Goal: Manage account settings

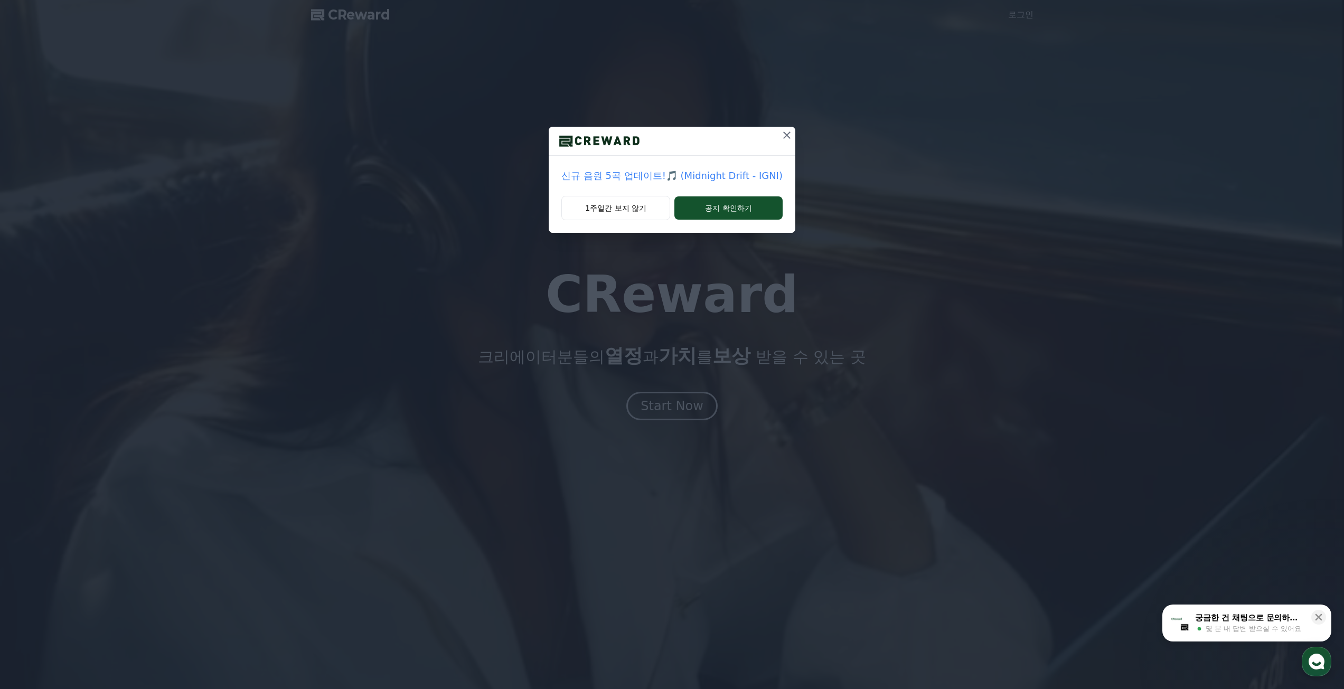
drag, startPoint x: 785, startPoint y: 129, endPoint x: 773, endPoint y: 156, distance: 29.3
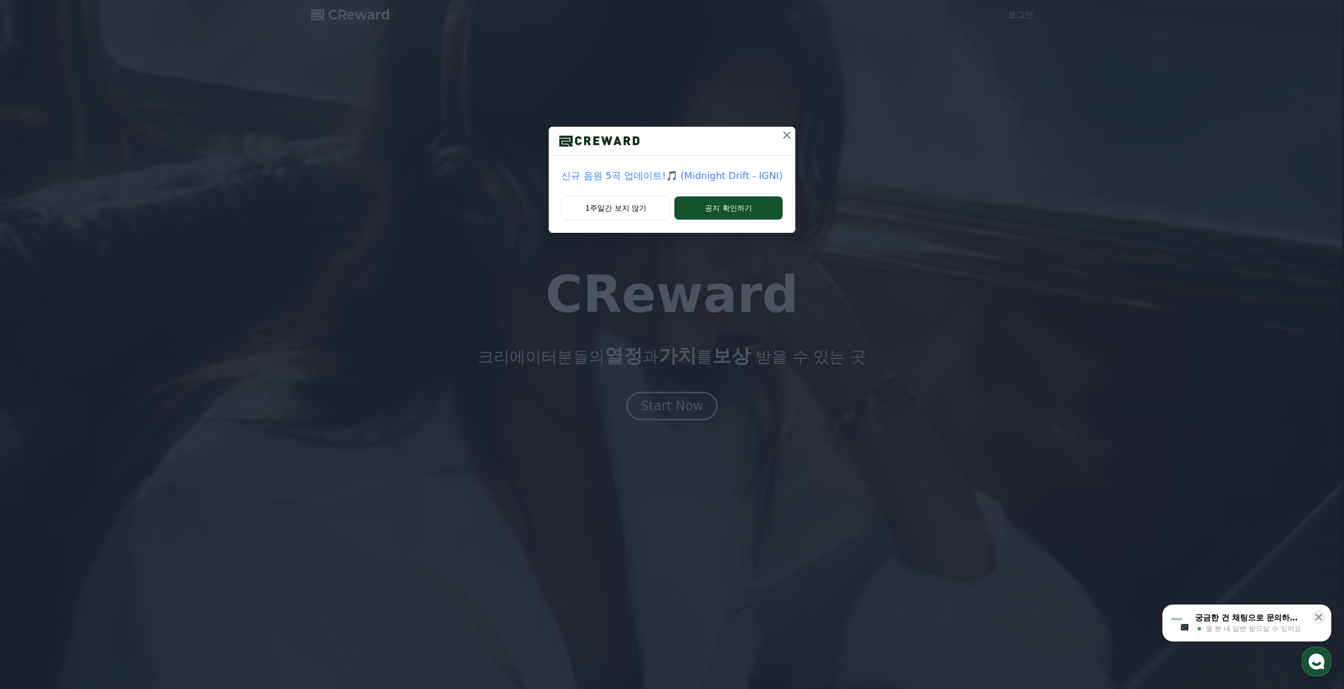
click at [785, 129] on icon at bounding box center [787, 135] width 13 height 13
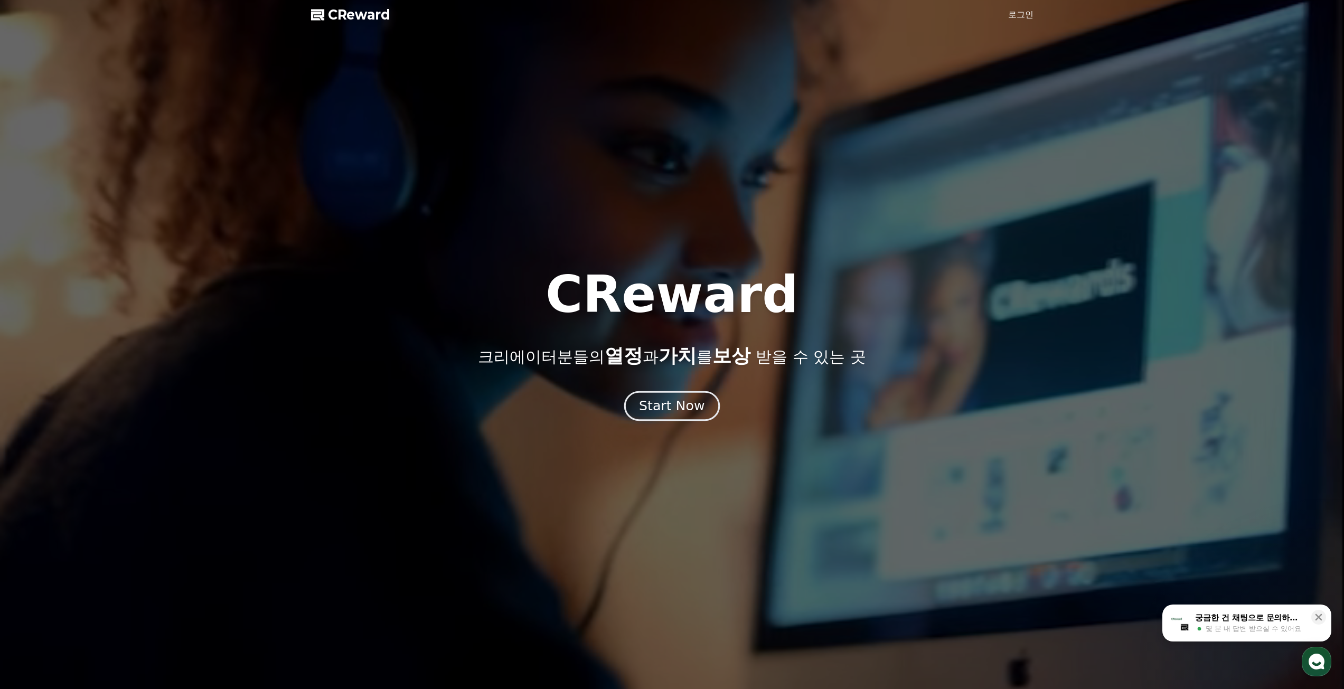
click at [689, 413] on div "Start Now" at bounding box center [671, 406] width 65 height 18
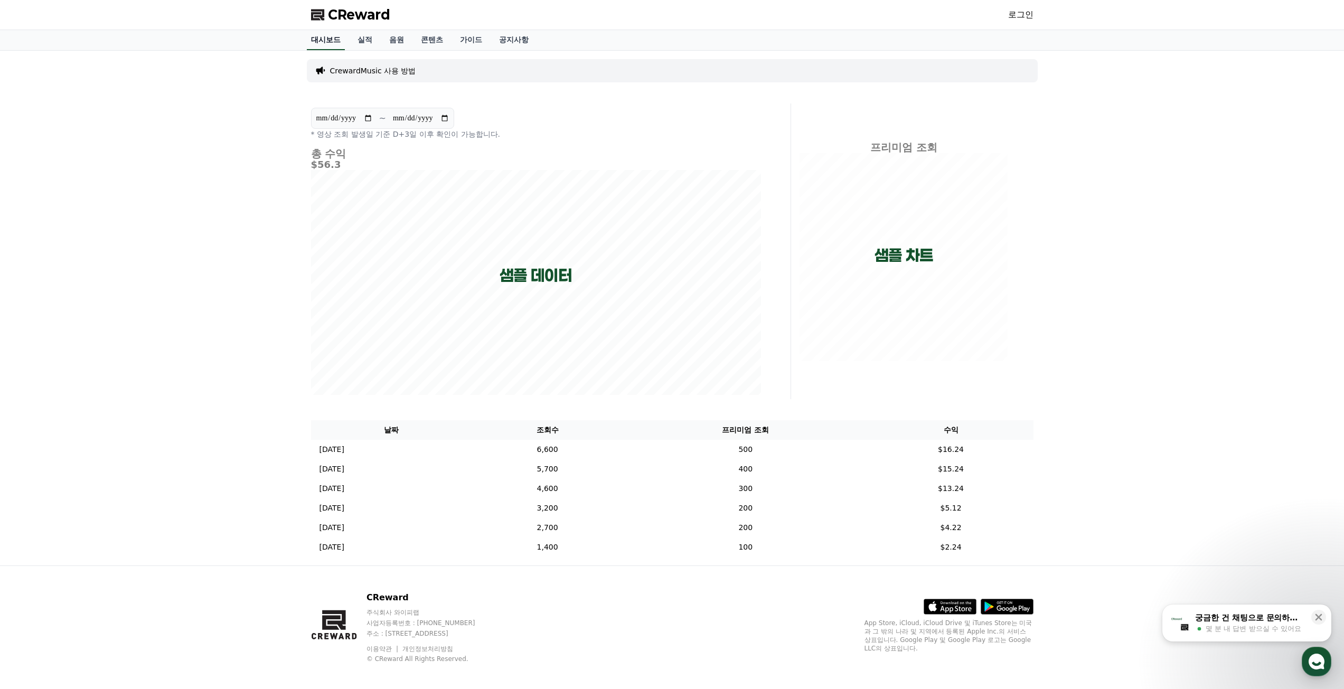
click at [330, 44] on link "대시보드" at bounding box center [326, 40] width 38 height 20
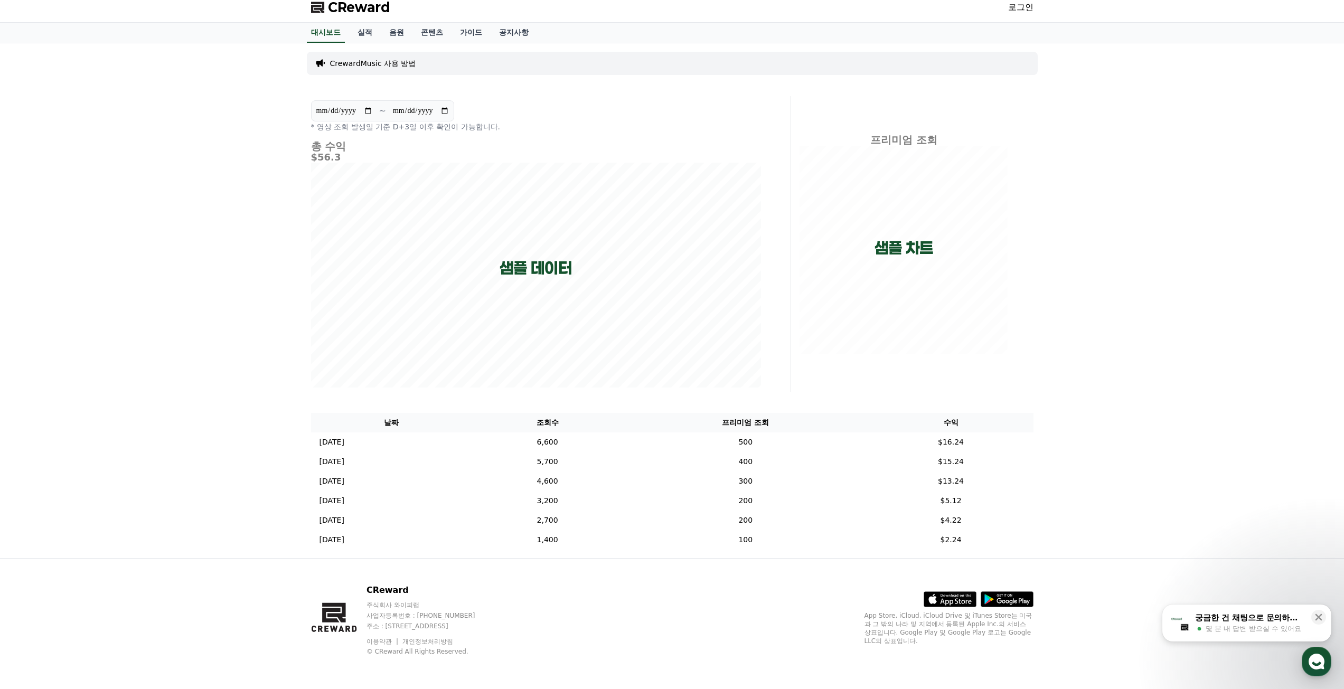
scroll to position [8, 0]
click at [354, 32] on link "실적" at bounding box center [365, 32] width 32 height 20
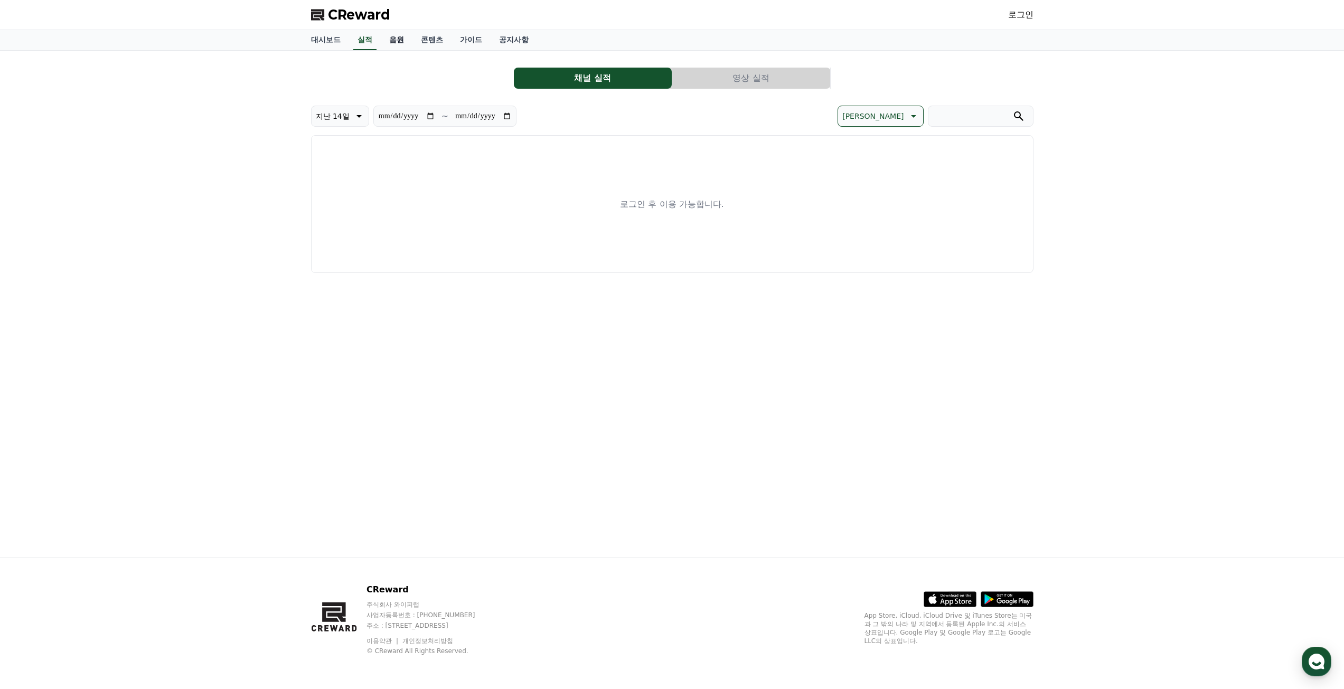
click at [396, 41] on link "음원" at bounding box center [397, 40] width 32 height 20
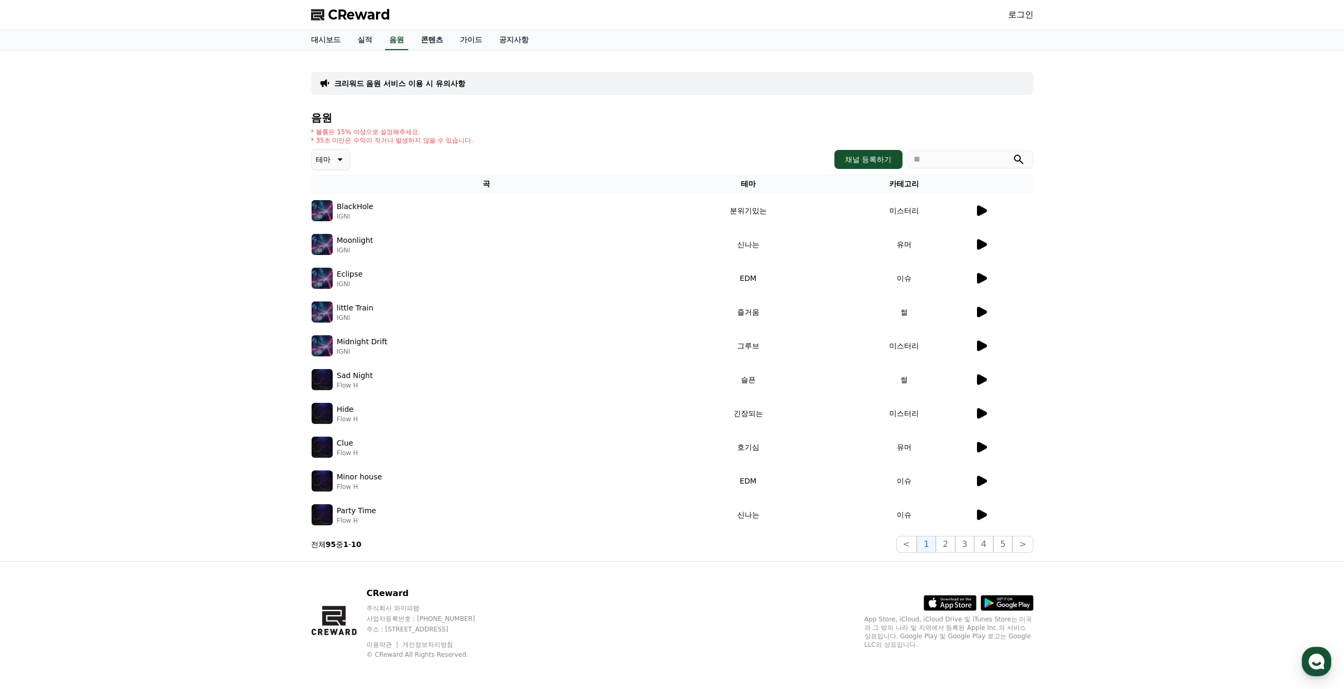
click at [435, 41] on link "콘텐츠" at bounding box center [431, 40] width 39 height 20
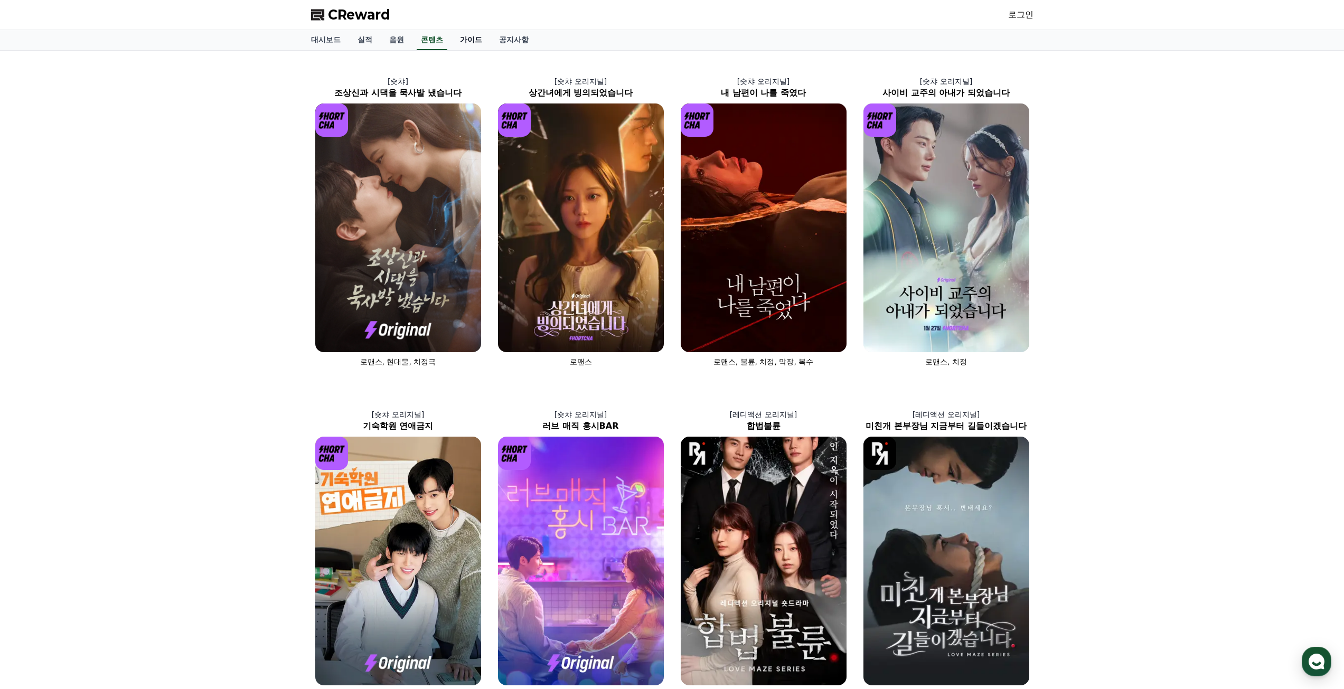
click at [472, 41] on link "가이드" at bounding box center [471, 40] width 39 height 20
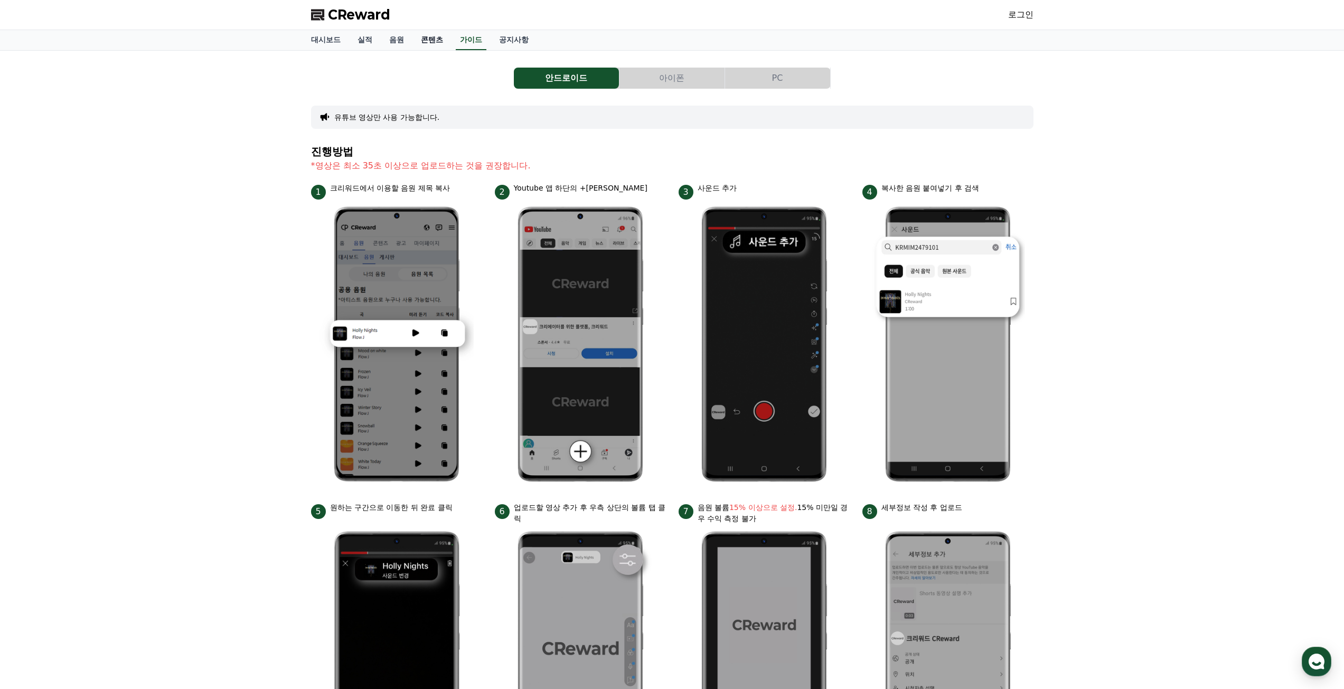
click at [438, 42] on link "콘텐츠" at bounding box center [431, 40] width 39 height 20
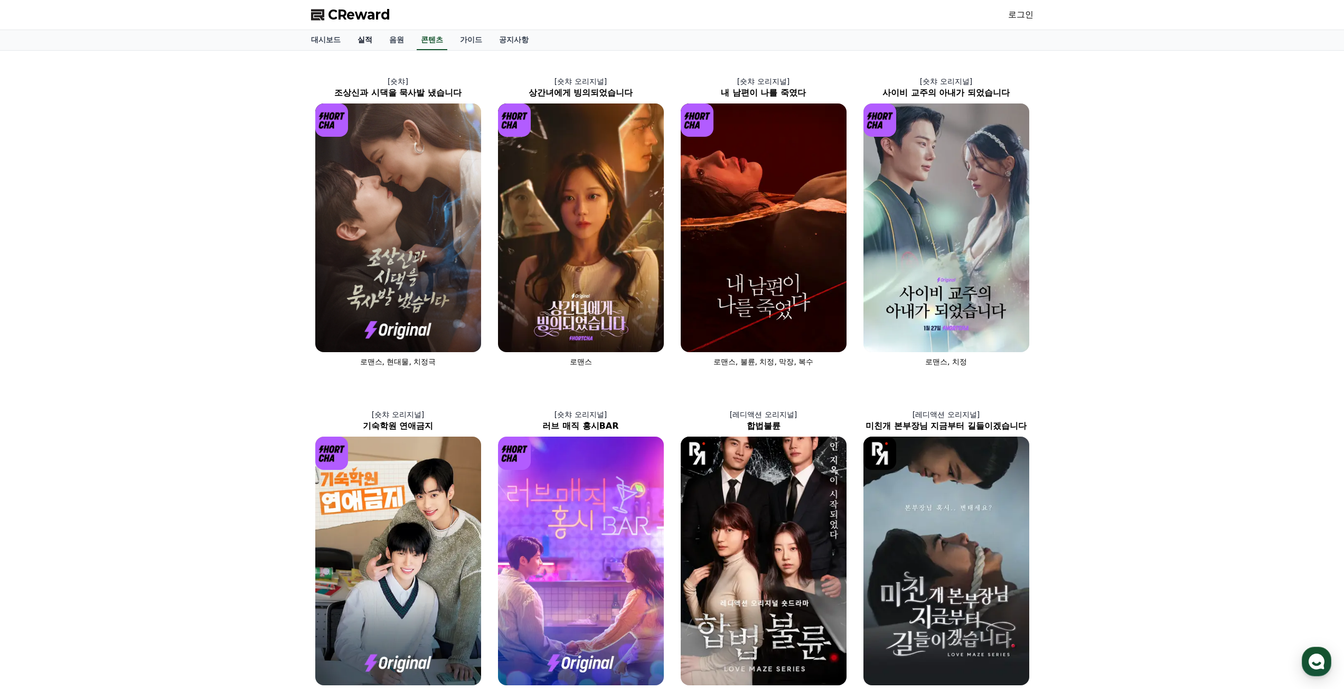
click at [378, 36] on link "실적" at bounding box center [365, 40] width 32 height 20
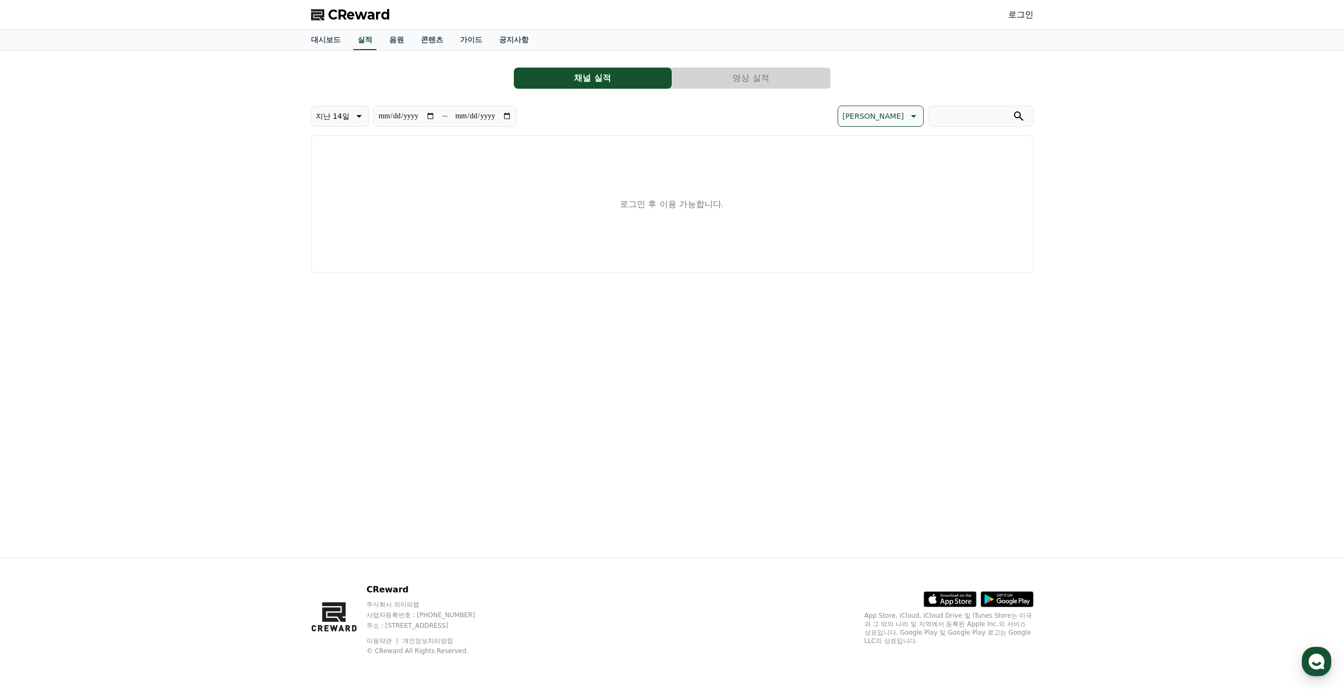
click at [358, 13] on span "CReward" at bounding box center [359, 14] width 62 height 17
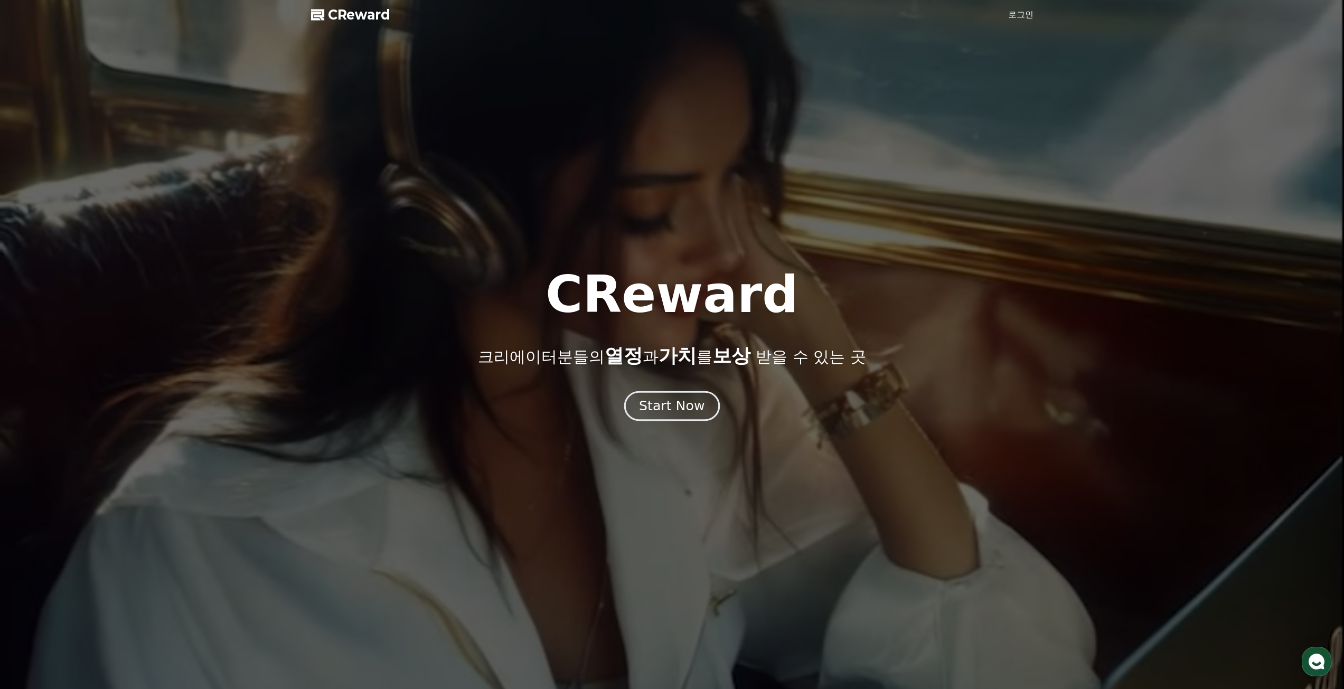
click at [698, 415] on div "Start Now" at bounding box center [671, 406] width 65 height 18
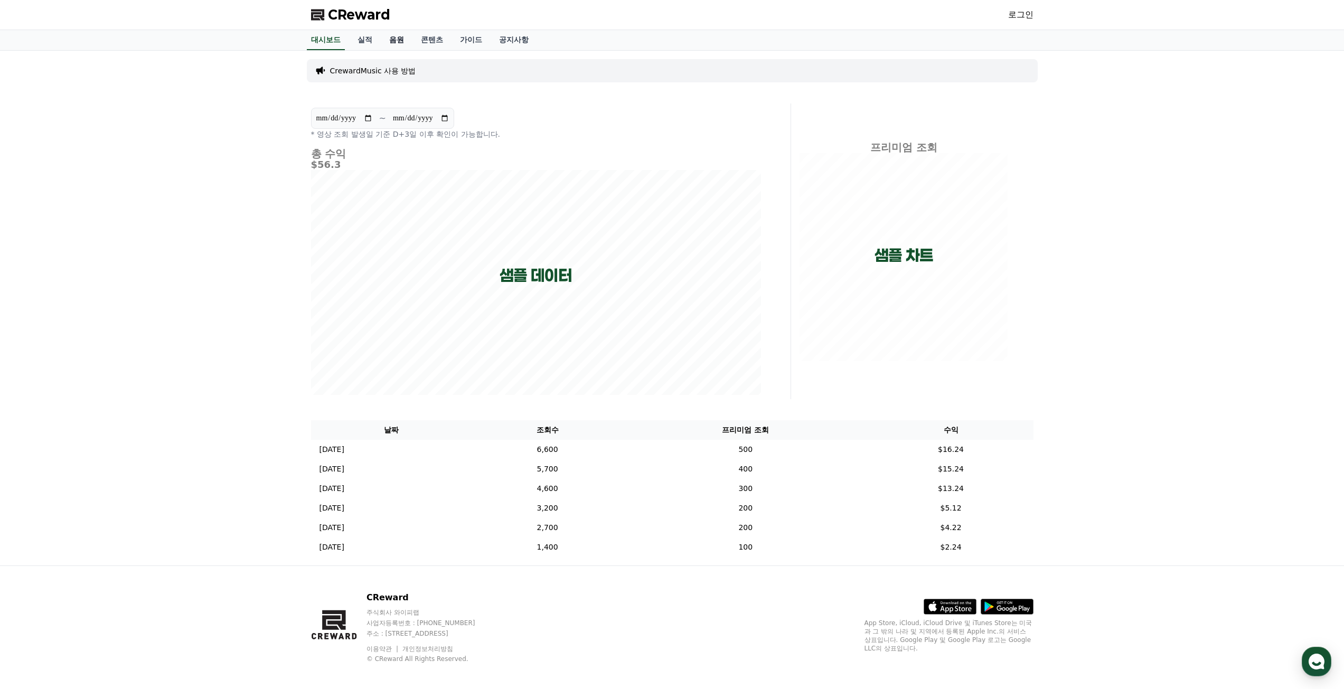
click at [402, 42] on link "음원" at bounding box center [397, 40] width 32 height 20
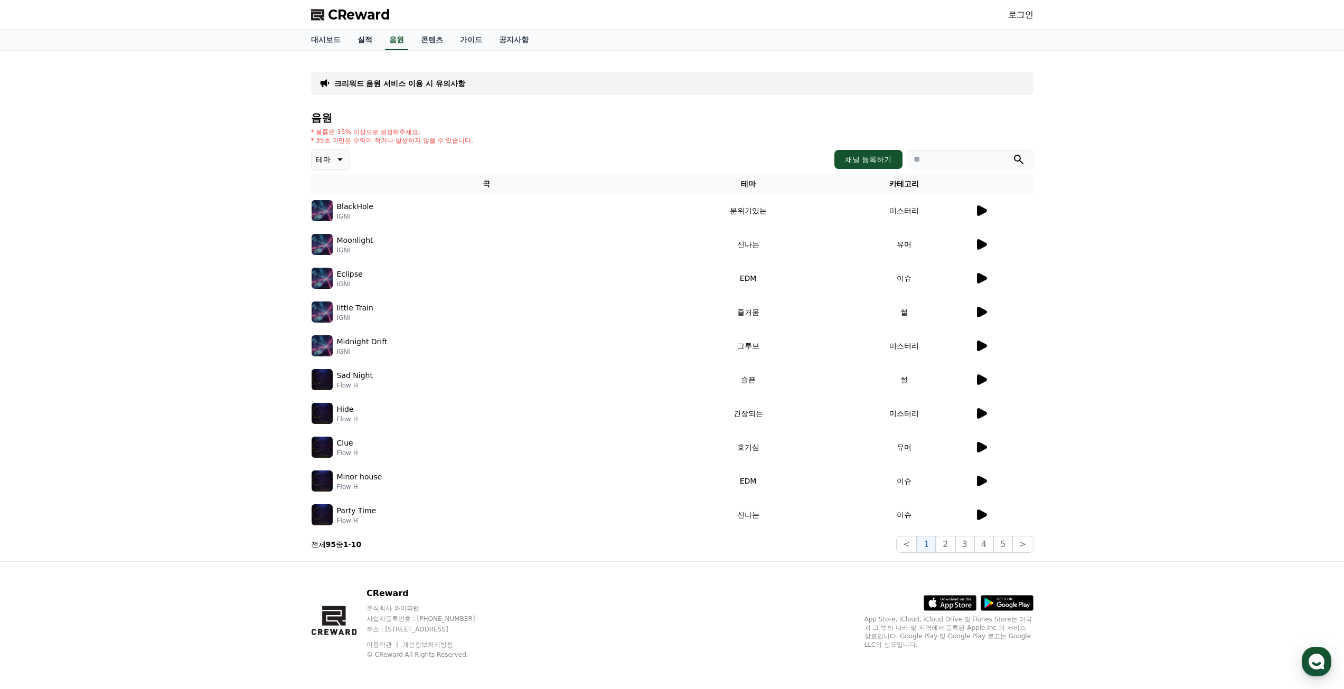
click at [370, 36] on link "실적" at bounding box center [365, 40] width 32 height 20
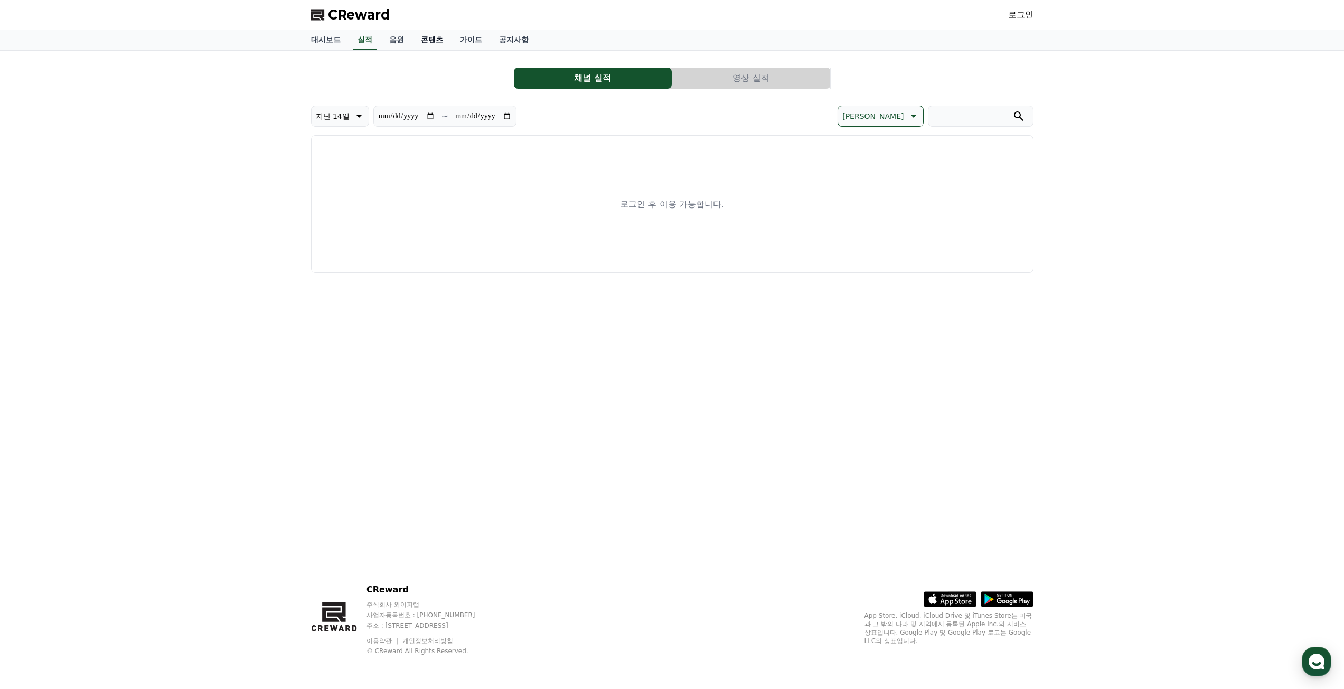
click at [434, 39] on link "콘텐츠" at bounding box center [431, 40] width 39 height 20
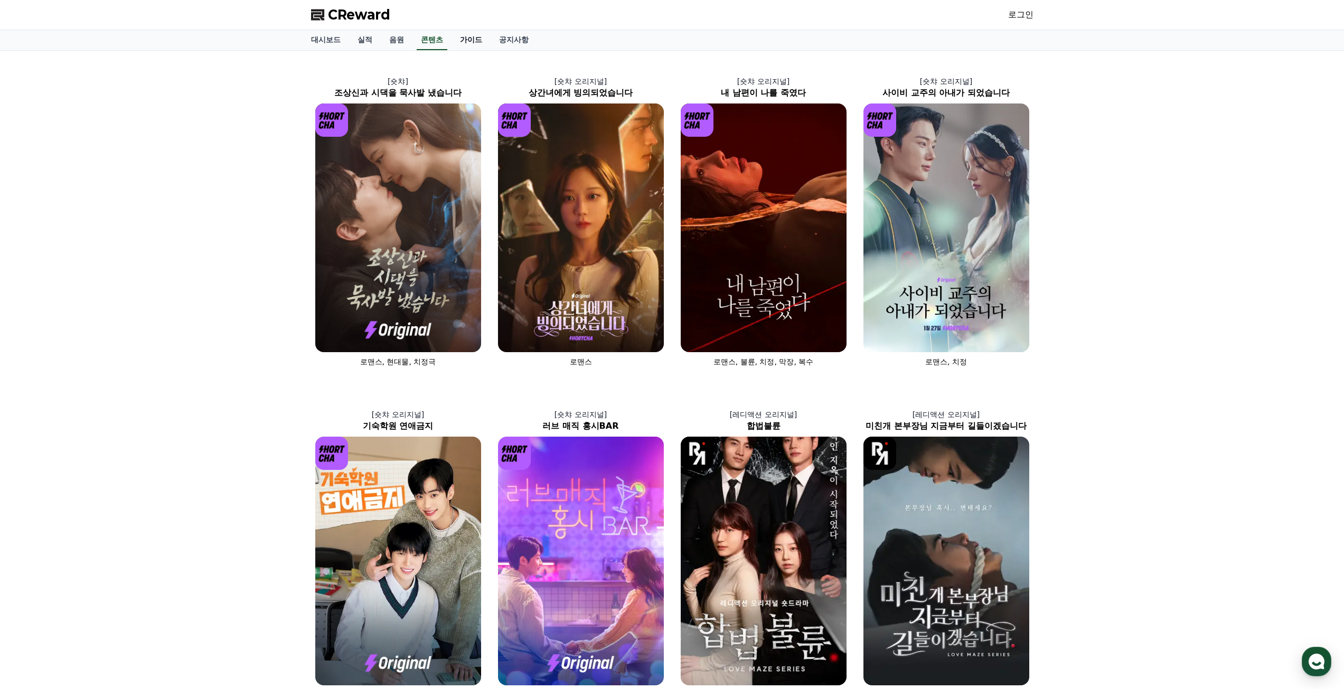
click at [474, 41] on link "가이드" at bounding box center [471, 40] width 39 height 20
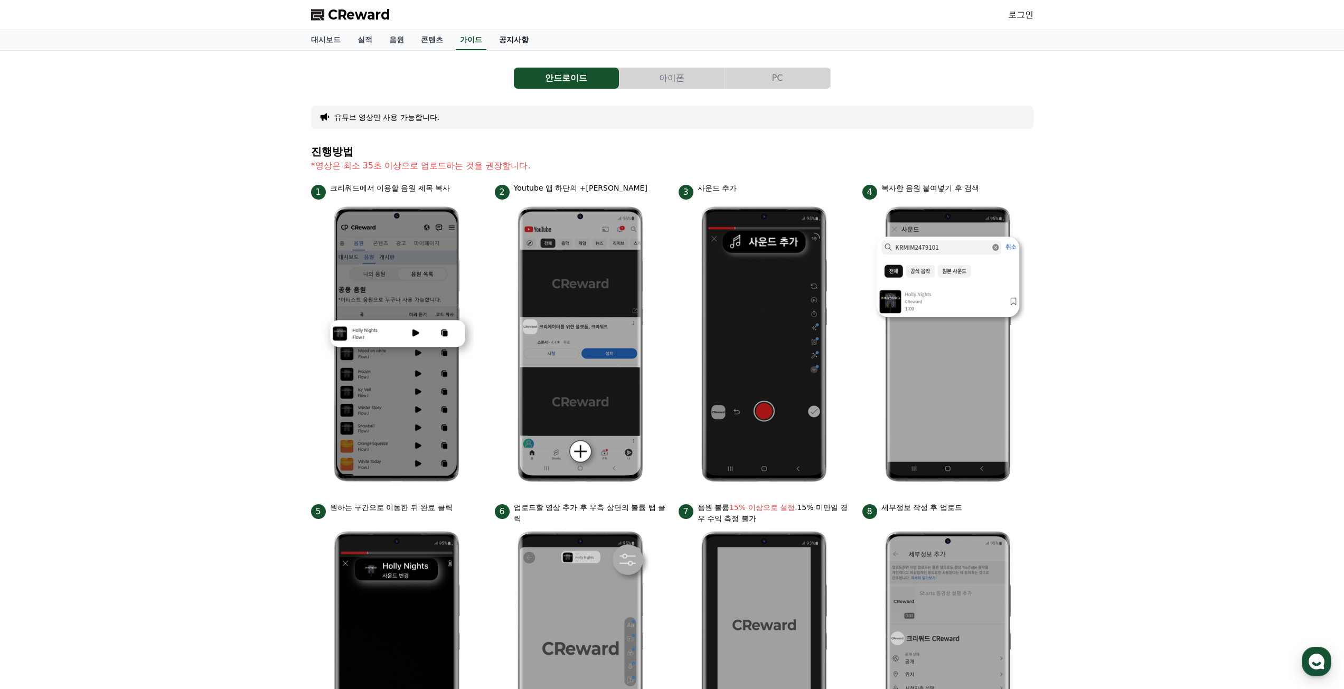
click at [515, 40] on link "공지사항" at bounding box center [514, 40] width 46 height 20
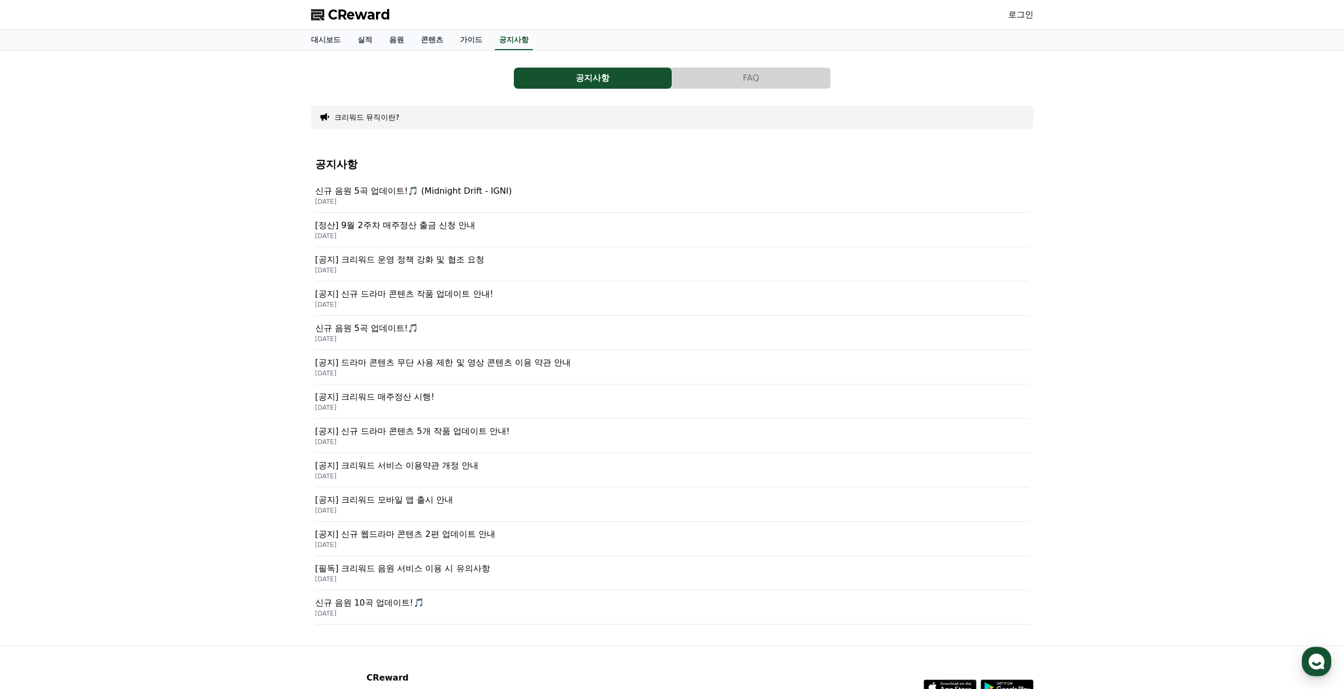
click at [1030, 8] on div "로그인" at bounding box center [1020, 14] width 25 height 17
click at [1021, 15] on link "로그인" at bounding box center [1020, 14] width 25 height 13
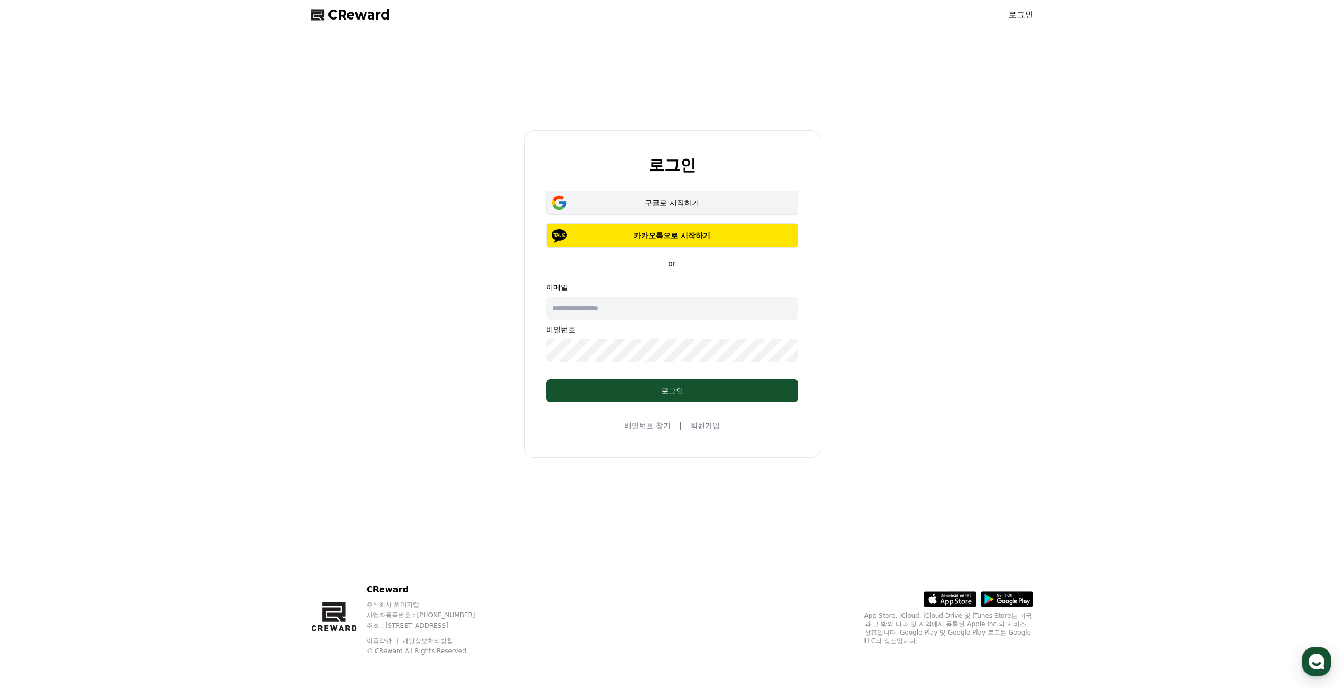
click at [715, 201] on div "구글로 시작하기" at bounding box center [672, 203] width 222 height 11
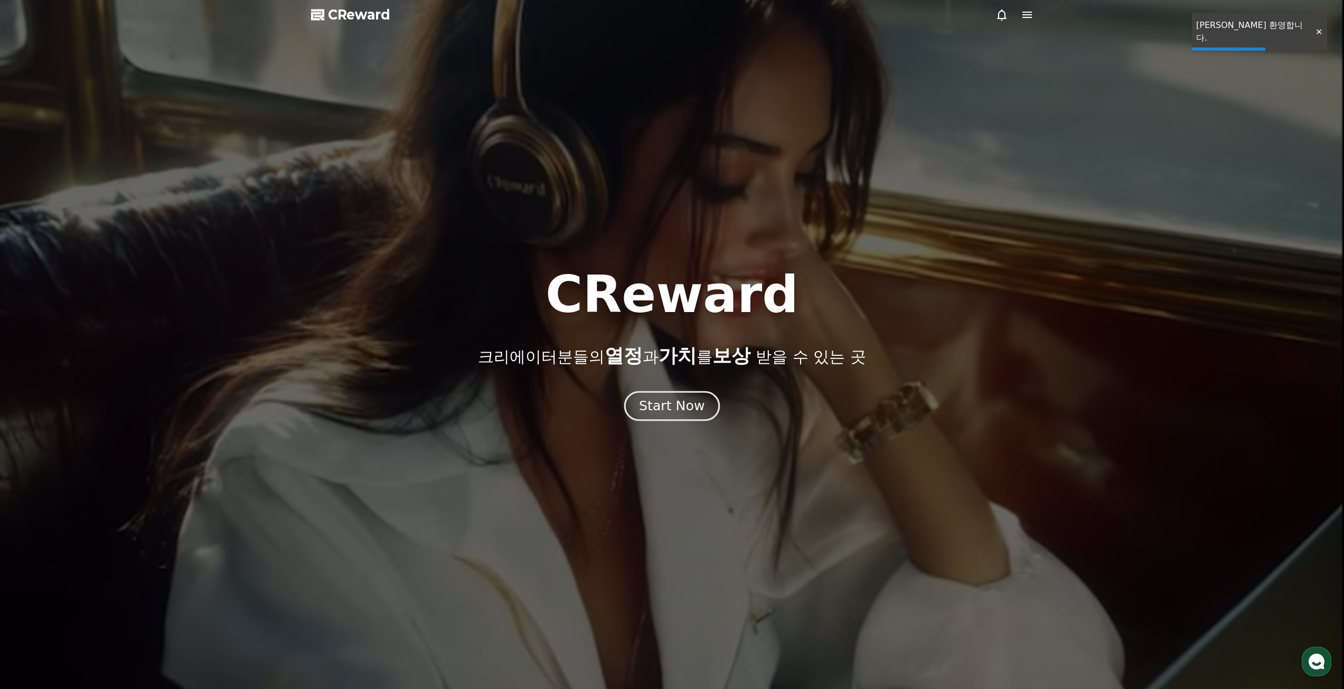
click at [691, 405] on div "Start Now" at bounding box center [671, 406] width 65 height 18
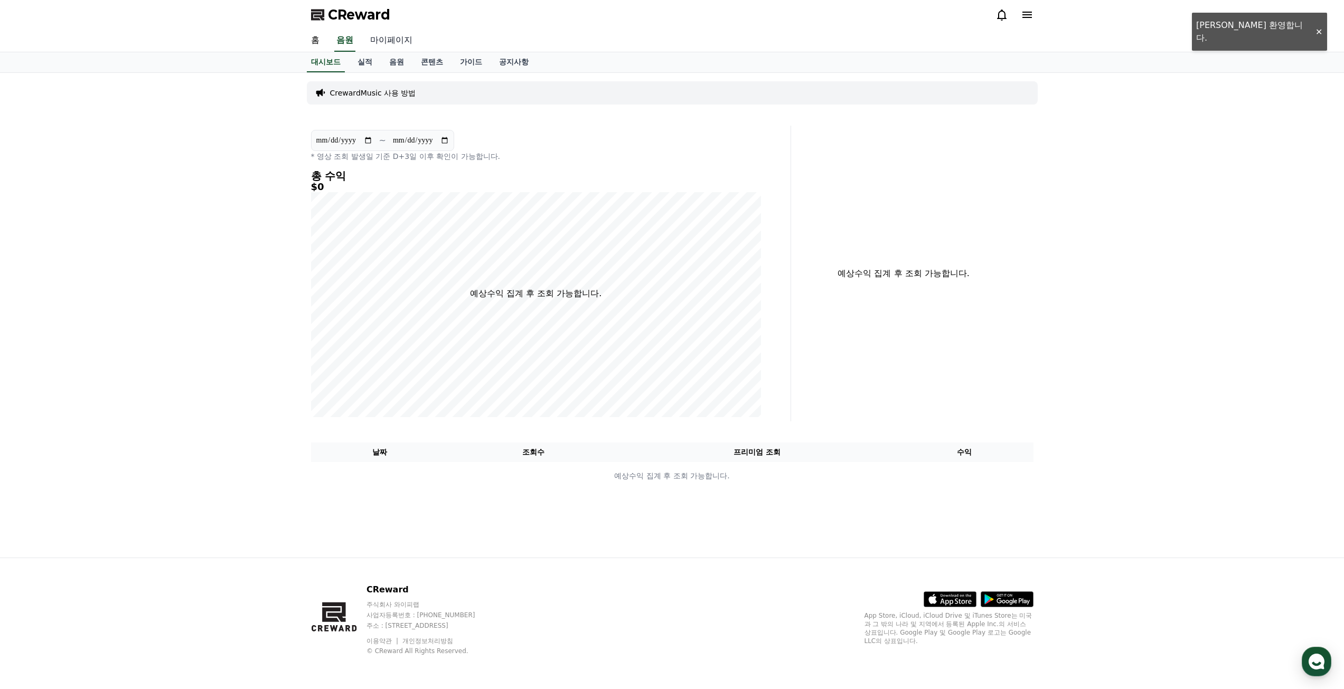
click at [378, 37] on link "마이페이지" at bounding box center [391, 41] width 59 height 22
select select "**********"
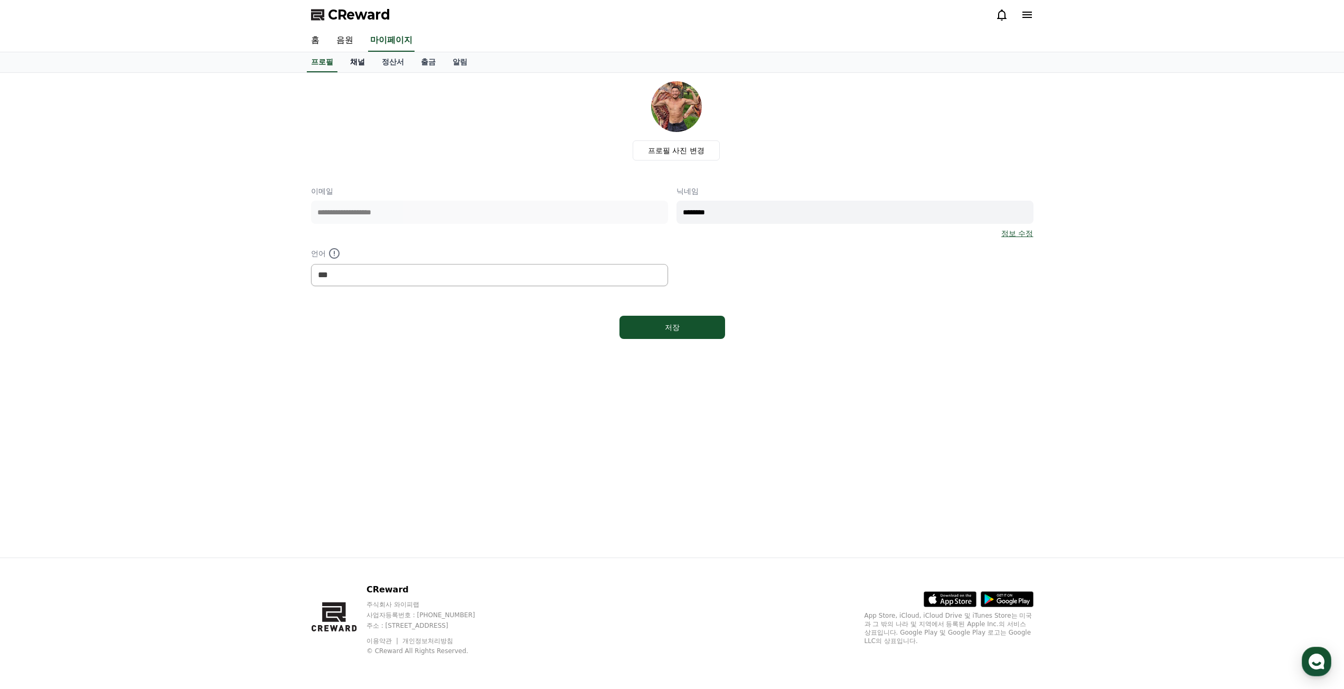
click at [363, 61] on link "채널" at bounding box center [358, 62] width 32 height 20
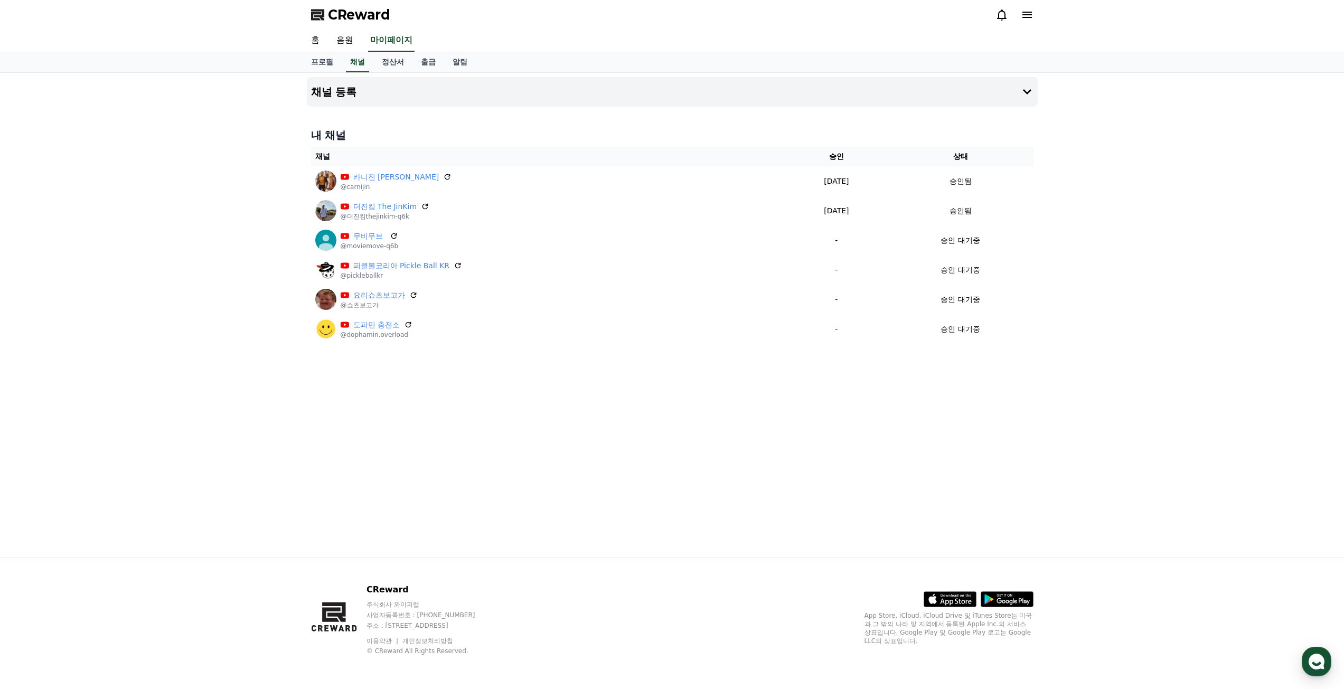
drag, startPoint x: 471, startPoint y: 242, endPoint x: 683, endPoint y: 377, distance: 251.9
click at [683, 377] on div "채널 등록 내 채널 채널 승인 상태 카니진 Carni Jin @carnijin 2025-09-21 09-21 승인됨 더진킴 The JinKim…" at bounding box center [672, 315] width 739 height 485
drag, startPoint x: 697, startPoint y: 335, endPoint x: 631, endPoint y: 136, distance: 209.8
click at [555, 143] on div "채널 등록 내 채널 채널 승인 상태 카니진 Carni Jin @carnijin 2025-09-21 09-21 승인됨 더진킴 The JinKim…" at bounding box center [672, 315] width 739 height 485
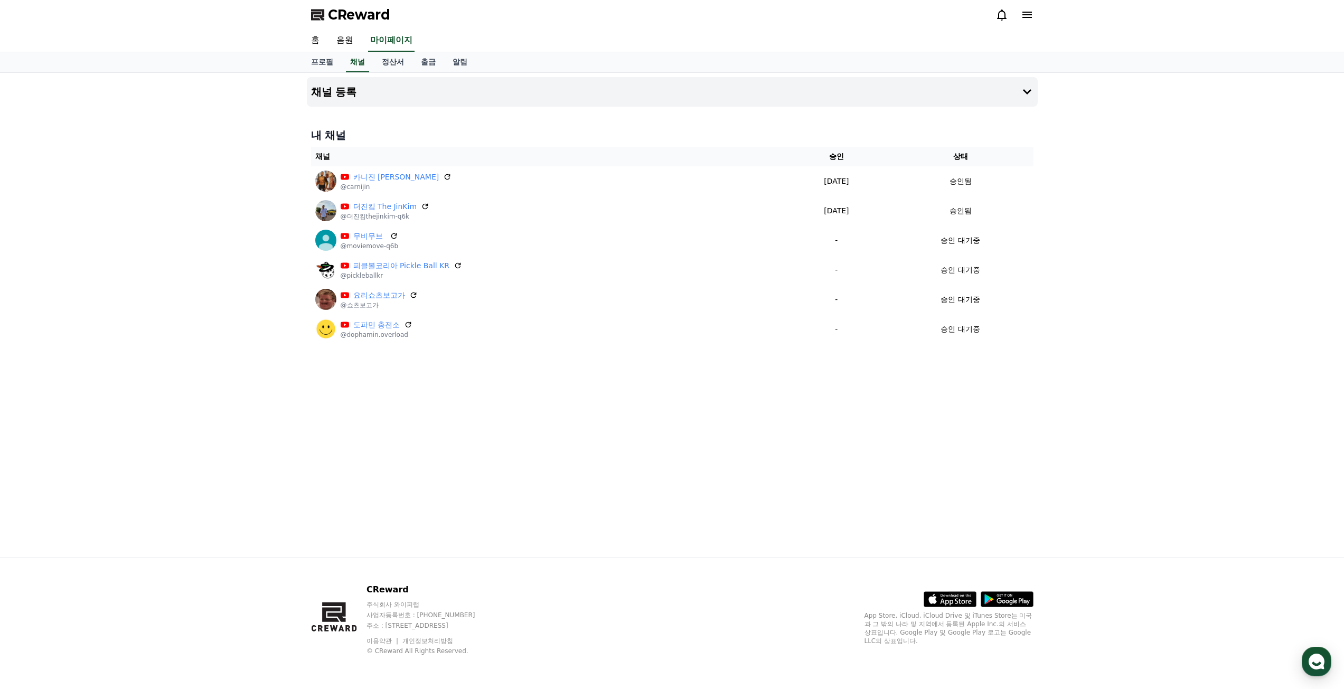
click at [862, 140] on h4 "내 채널" at bounding box center [672, 135] width 722 height 15
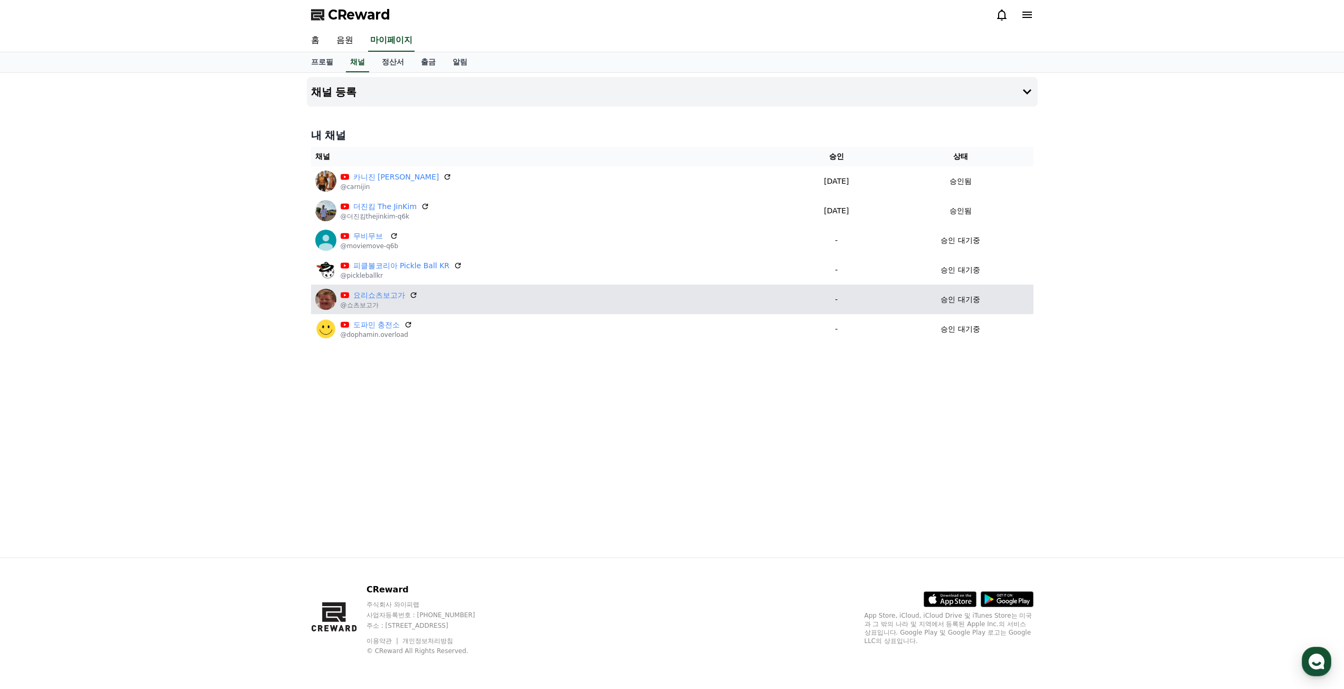
drag, startPoint x: 894, startPoint y: 264, endPoint x: 918, endPoint y: 309, distance: 52.0
click at [913, 305] on div "채널 등록 내 채널 채널 승인 상태 카니진 Carni Jin @carnijin 2025-09-21 09-21 승인됨 더진킴 The JinKim…" at bounding box center [672, 315] width 739 height 485
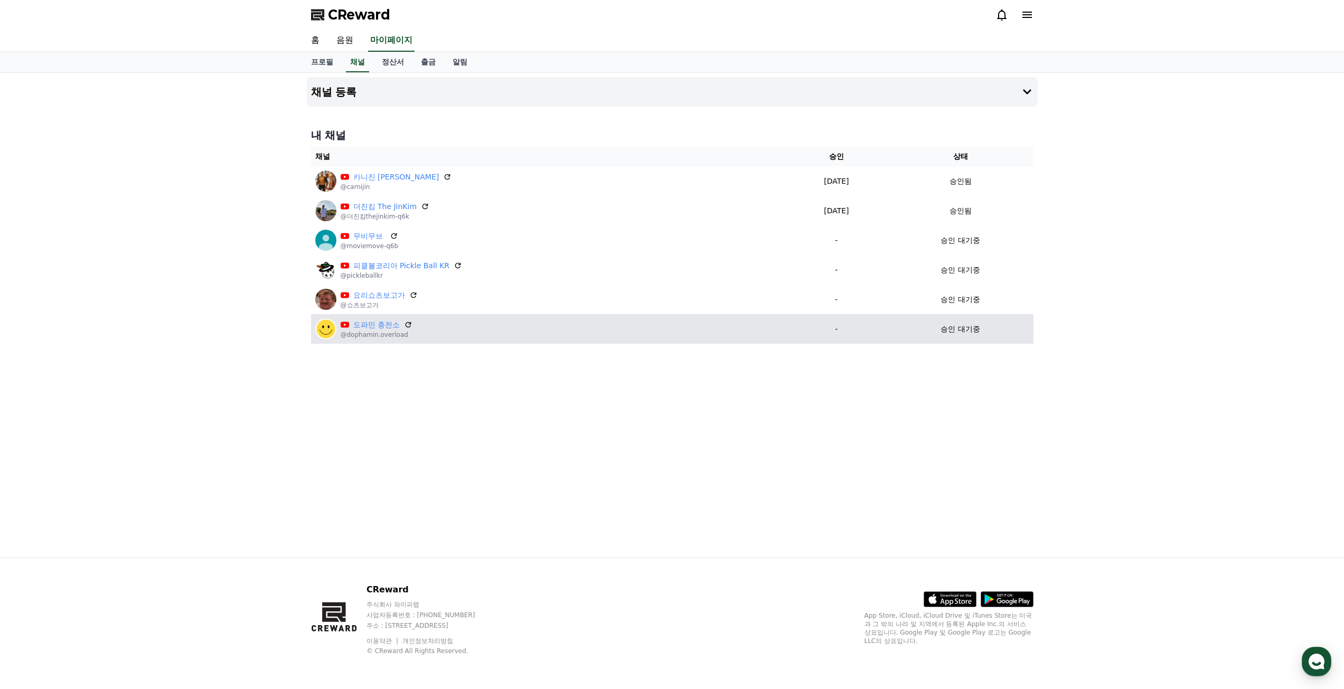
click at [929, 318] on td "승인 대기중" at bounding box center [961, 329] width 146 height 30
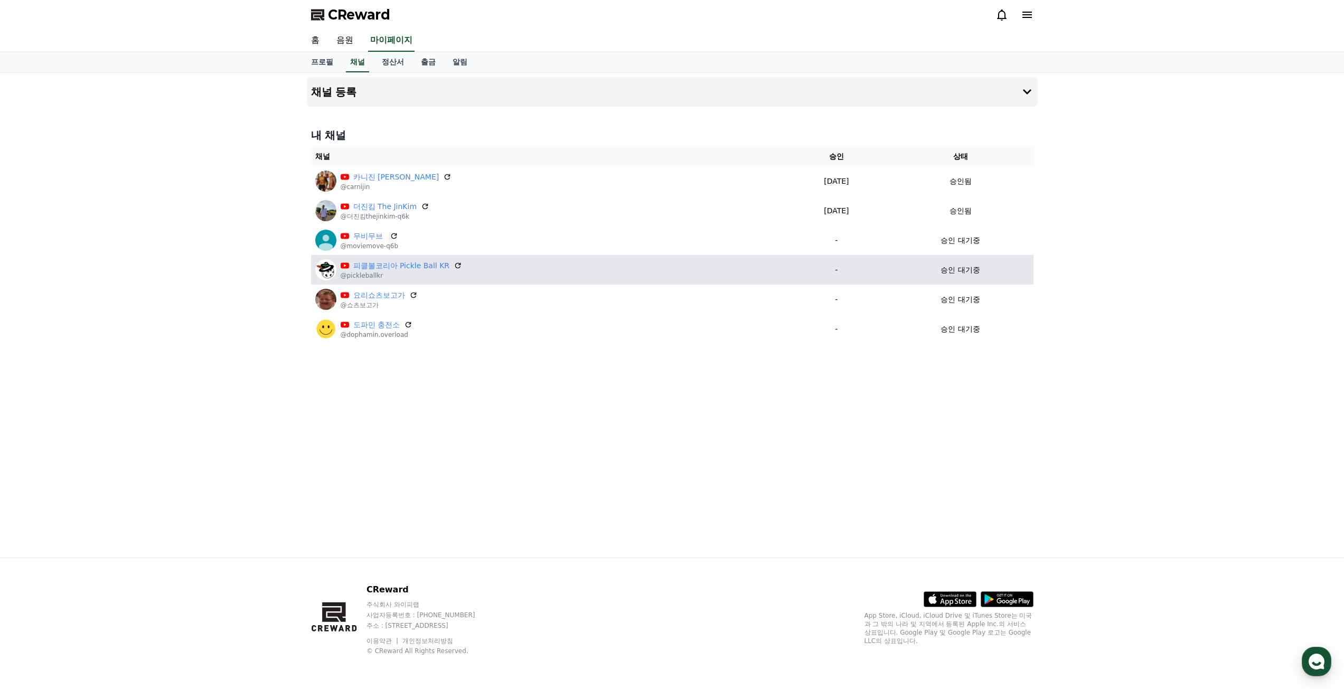
click at [920, 262] on td "승인 대기중" at bounding box center [961, 270] width 146 height 30
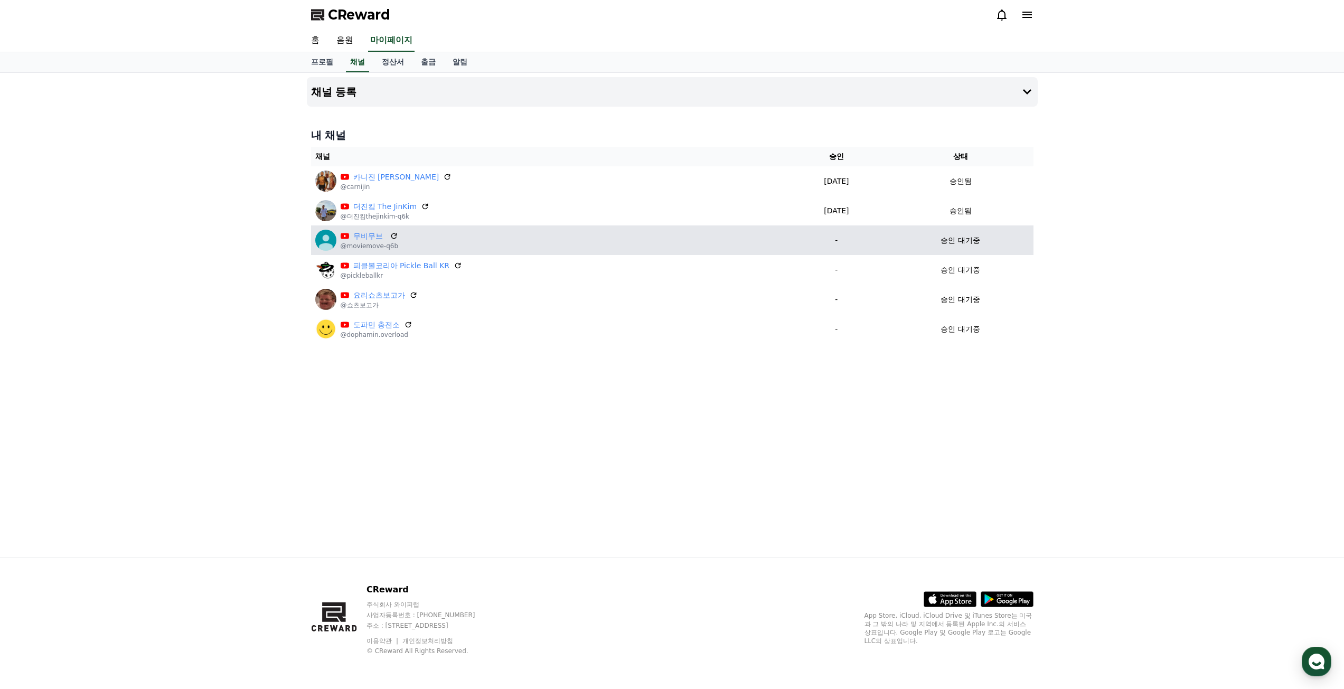
click at [1030, 243] on td "승인 대기중" at bounding box center [961, 241] width 146 height 30
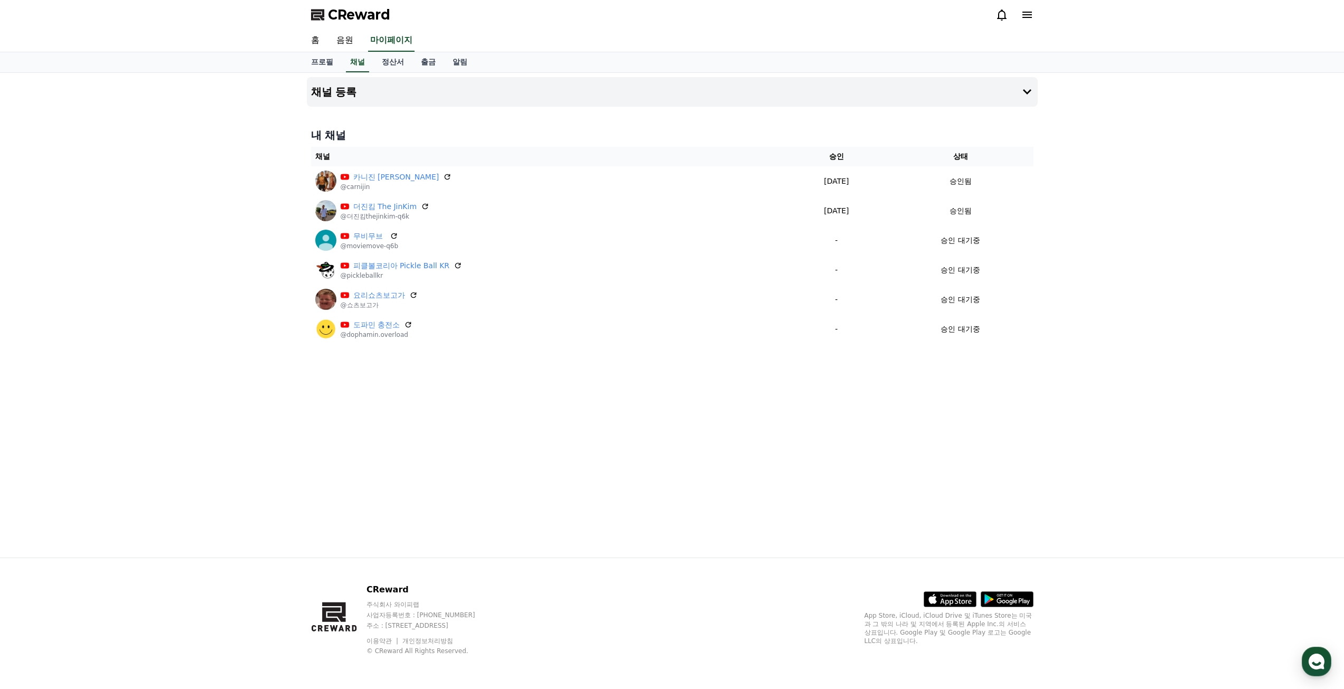
drag, startPoint x: 989, startPoint y: 236, endPoint x: 1042, endPoint y: 323, distance: 102.3
click at [1042, 323] on div "채널 등록 내 채널 채널 승인 상태 카니진 Carni Jin @carnijin 2025-09-21 09-21 승인됨 더진킴 The JinKim…" at bounding box center [672, 315] width 1344 height 485
click at [1042, 335] on div "채널 등록 내 채널 채널 승인 상태 카니진 Carni Jin @carnijin 2025-09-21 09-21 승인됨 더진킴 The JinKim…" at bounding box center [672, 315] width 1344 height 485
drag, startPoint x: 500, startPoint y: 232, endPoint x: 622, endPoint y: 377, distance: 188.9
click at [622, 377] on div "채널 등록 내 채널 채널 승인 상태 카니진 Carni Jin @carnijin 2025-09-21 09-21 승인됨 더진킴 The JinKim…" at bounding box center [672, 315] width 739 height 485
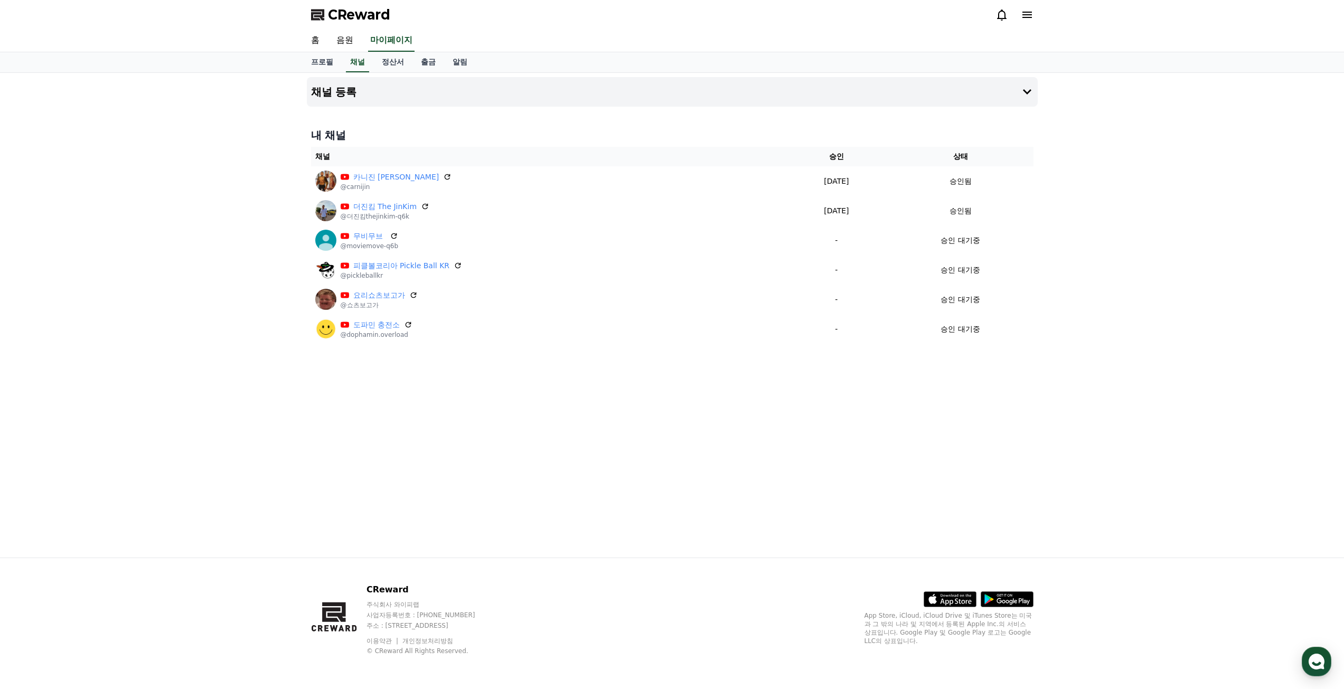
click at [622, 377] on div "채널 등록 내 채널 채널 승인 상태 카니진 Carni Jin @carnijin 2025-09-21 09-21 승인됨 더진킴 The JinKim…" at bounding box center [672, 315] width 739 height 485
drag, startPoint x: 741, startPoint y: 344, endPoint x: 481, endPoint y: 161, distance: 318.4
click at [483, 172] on div "채널 등록 내 채널 채널 승인 상태 카니진 Carni Jin @carnijin 2025-09-21 09-21 승인됨 더진킴 The JinKim…" at bounding box center [672, 315] width 739 height 485
drag, startPoint x: 484, startPoint y: 148, endPoint x: 476, endPoint y: 152, distance: 8.3
click at [483, 148] on th "채널" at bounding box center [548, 157] width 475 height 20
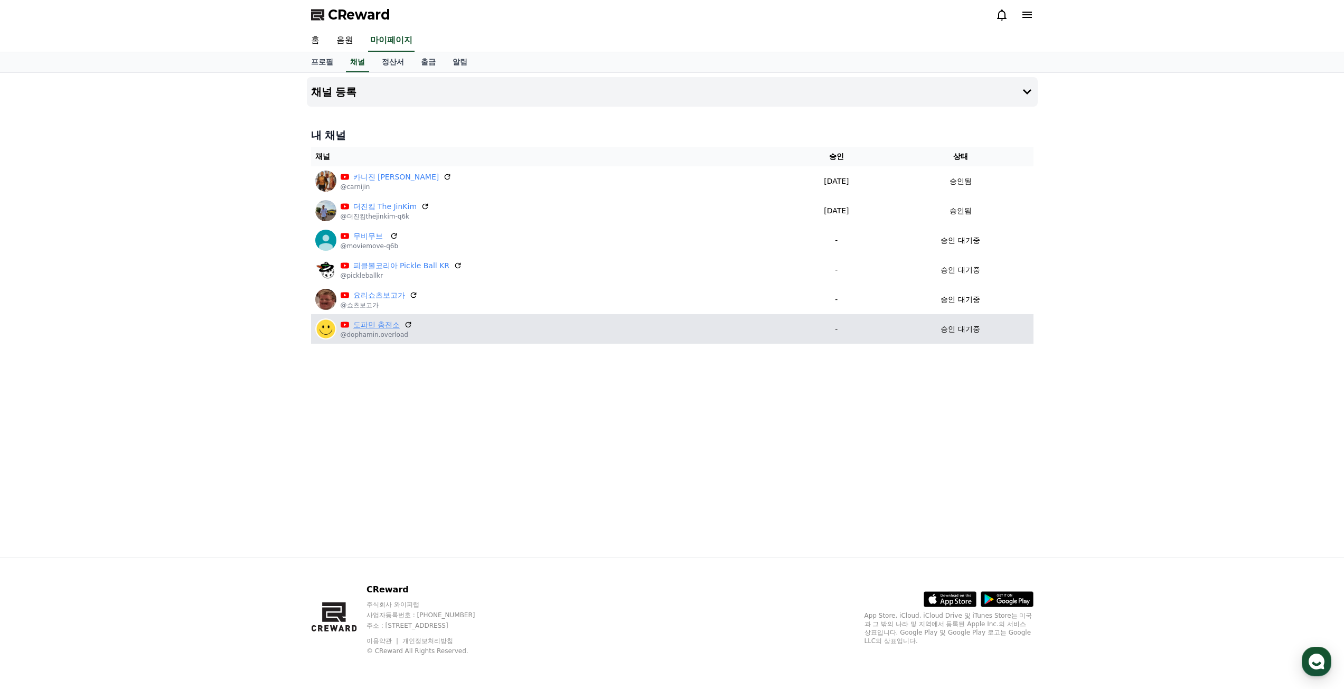
click at [381, 328] on link "도파민 충전소" at bounding box center [376, 325] width 46 height 11
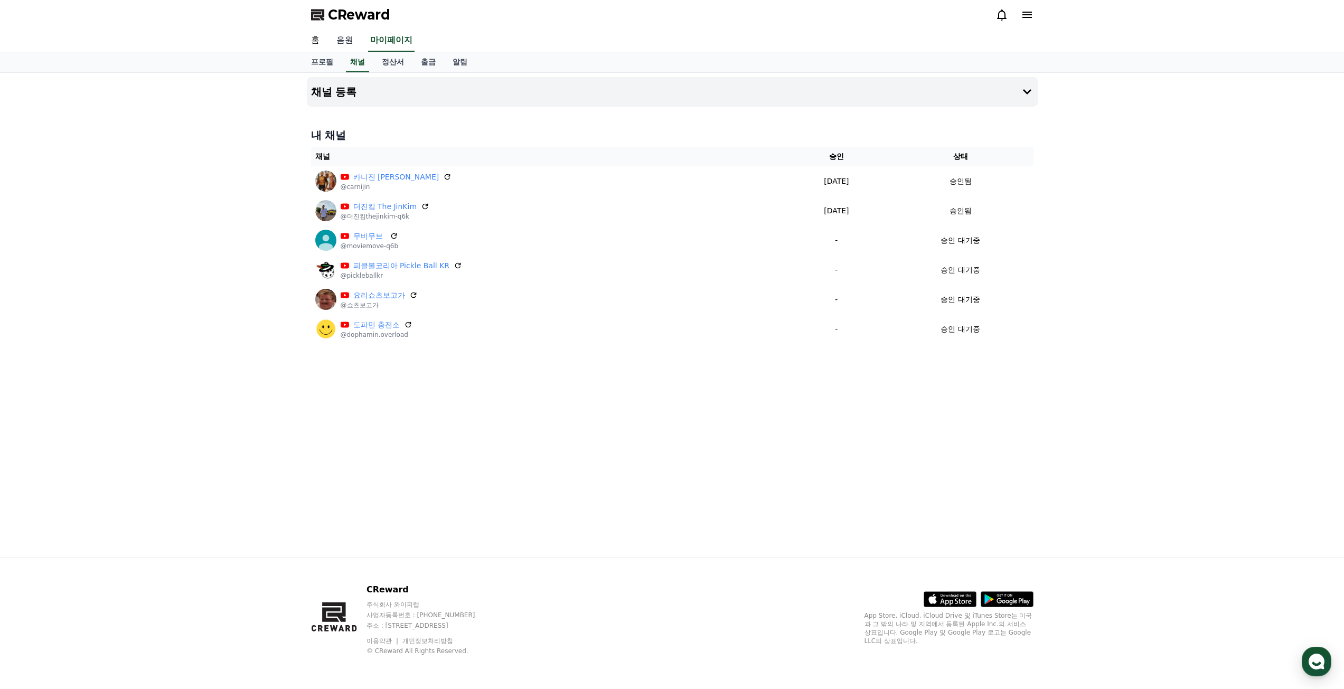
click at [345, 42] on link "음원" at bounding box center [345, 41] width 34 height 22
